Goal: Navigation & Orientation: Find specific page/section

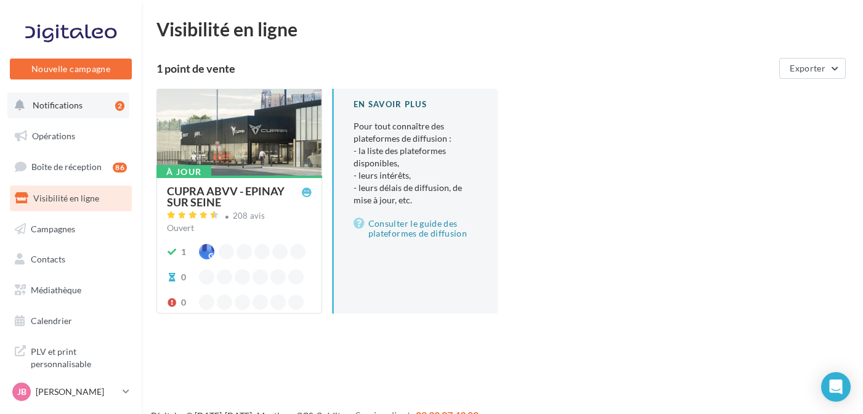
click at [84, 112] on button "Notifications 2" at bounding box center [68, 105] width 122 height 26
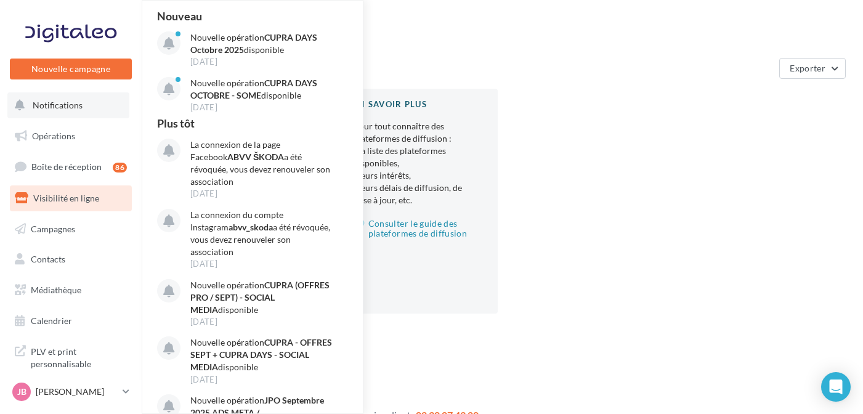
click at [73, 108] on span "Notifications" at bounding box center [58, 105] width 50 height 10
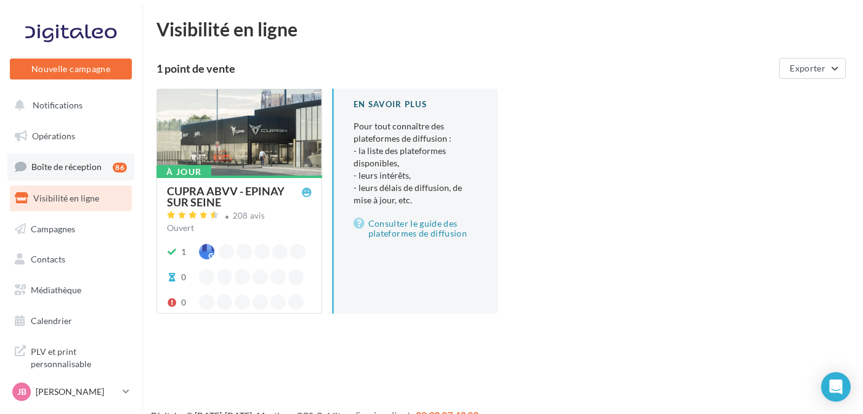
click at [62, 169] on span "Boîte de réception" at bounding box center [66, 166] width 70 height 10
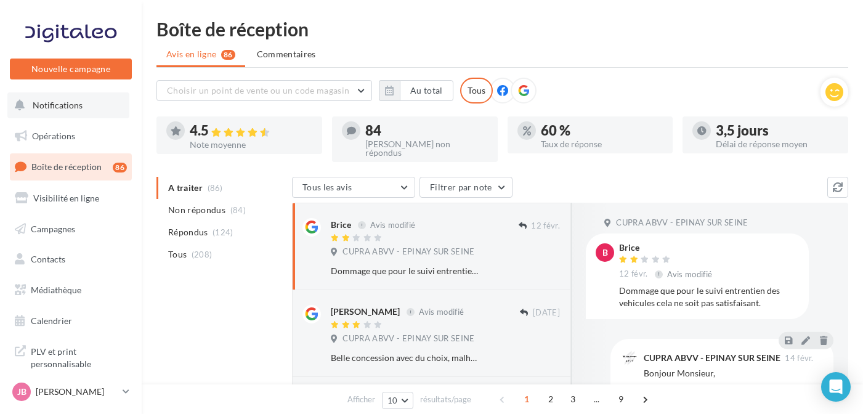
click at [95, 107] on button "Notifications" at bounding box center [68, 105] width 122 height 26
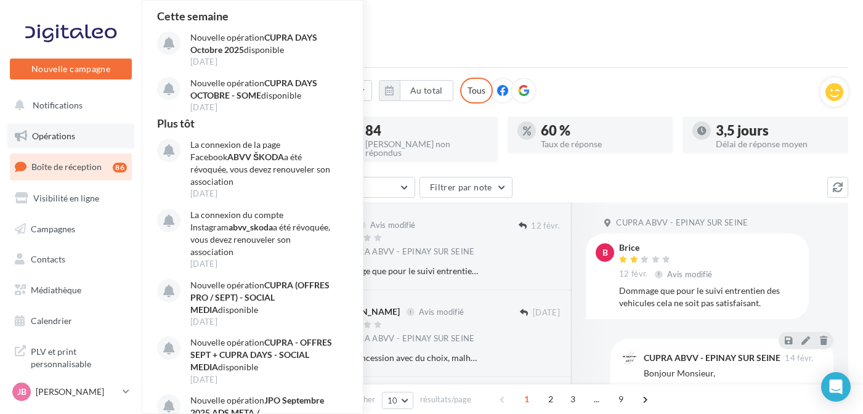
click at [89, 136] on link "Opérations" at bounding box center [70, 136] width 127 height 26
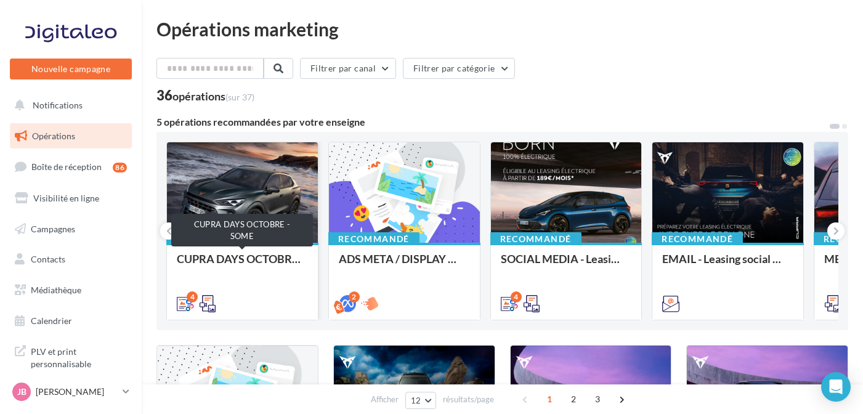
click at [222, 264] on div "CUPRA DAYS OCTOBRE - SOME" at bounding box center [242, 265] width 131 height 25
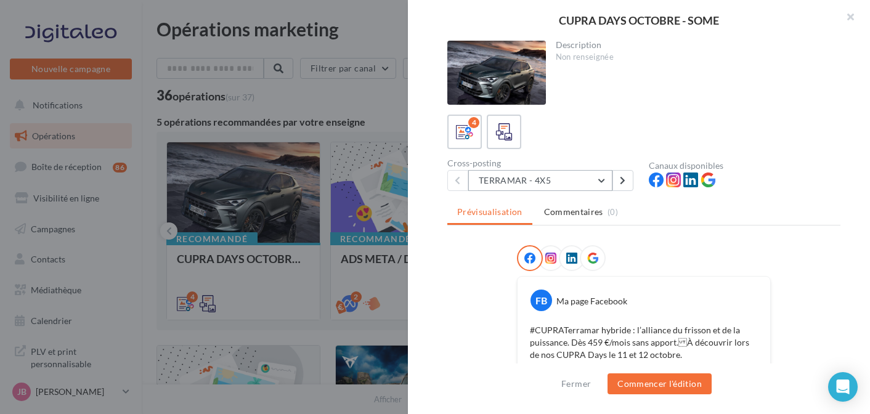
click at [549, 182] on button "TERRAMAR - 4X5" at bounding box center [540, 180] width 144 height 21
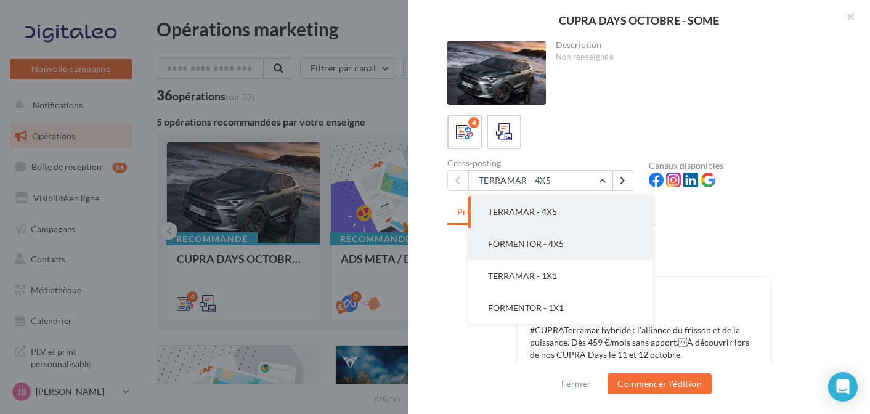
click at [538, 243] on span "FORMENTOR - 4X5" at bounding box center [526, 243] width 76 height 10
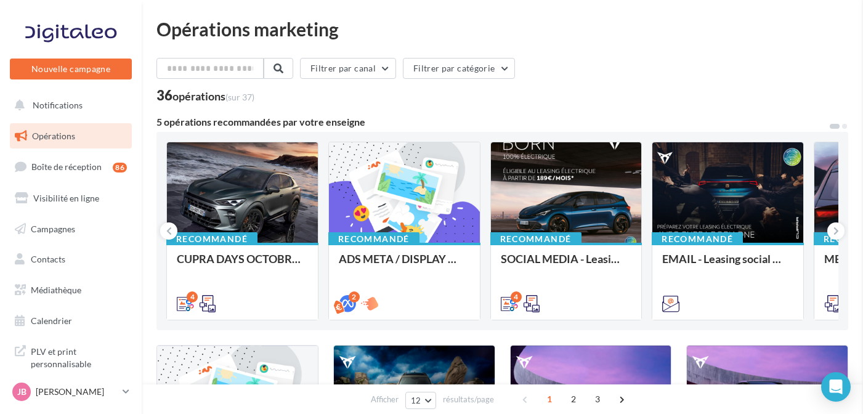
click at [68, 386] on p "[PERSON_NAME]" at bounding box center [77, 392] width 82 height 12
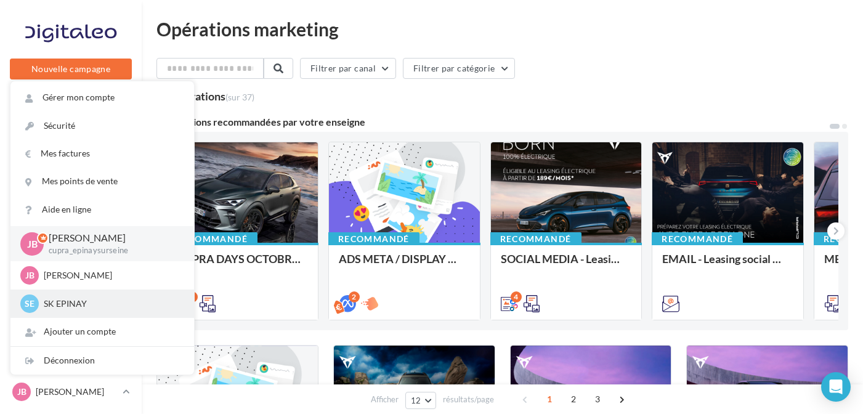
click at [89, 305] on p "SK EPINAY" at bounding box center [112, 303] width 136 height 12
